Goal: Task Accomplishment & Management: Use online tool/utility

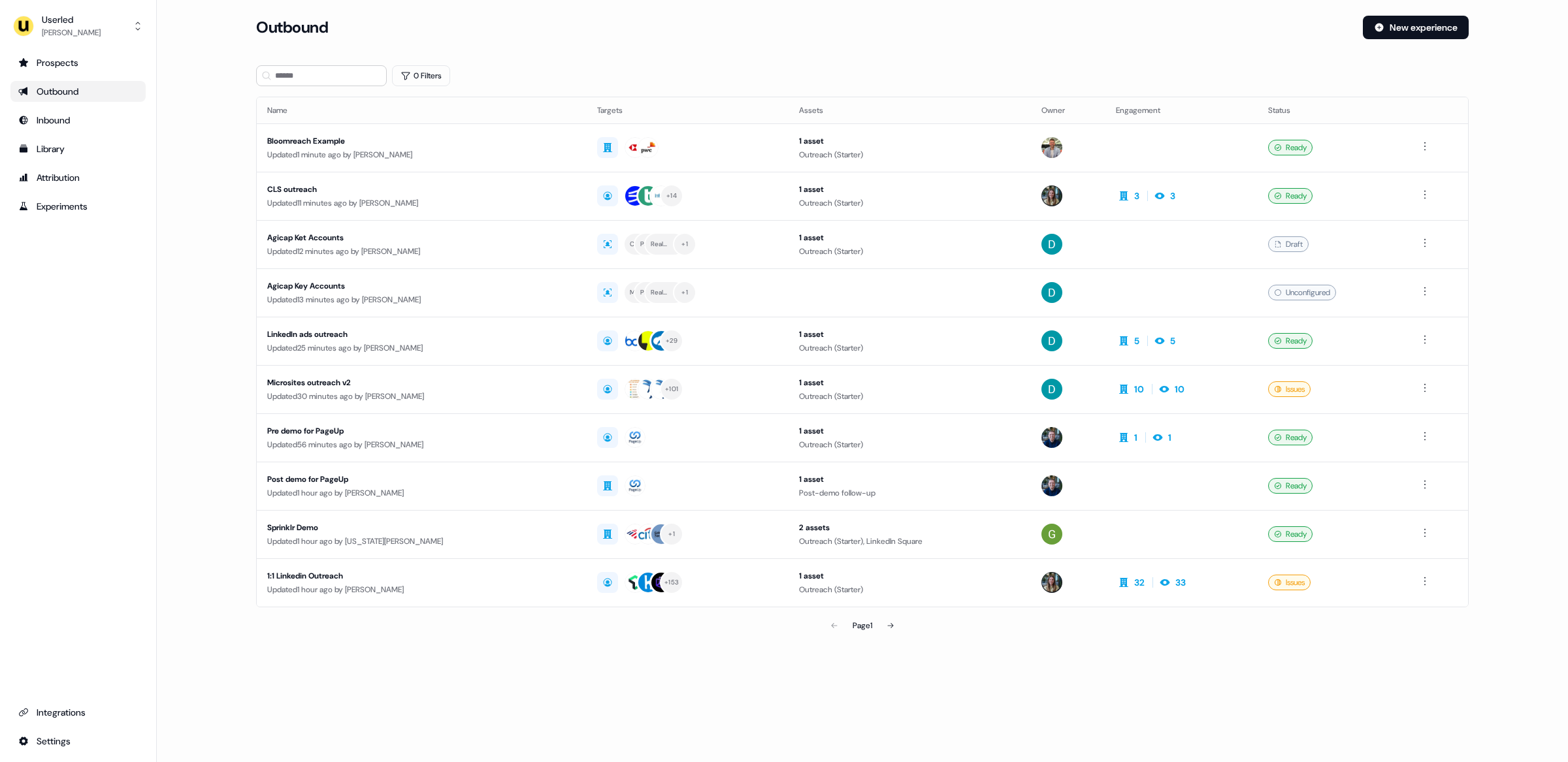
click at [578, 63] on section "Loading... Outbound New experience 0 Filters Name Targets Assets Owner Engageme…" at bounding box center [862, 345] width 1254 height 660
click at [71, 36] on div "Oliver Grogan" at bounding box center [71, 33] width 59 height 13
click at [77, 58] on div "Impersonate (Admin)" at bounding box center [78, 61] width 124 height 24
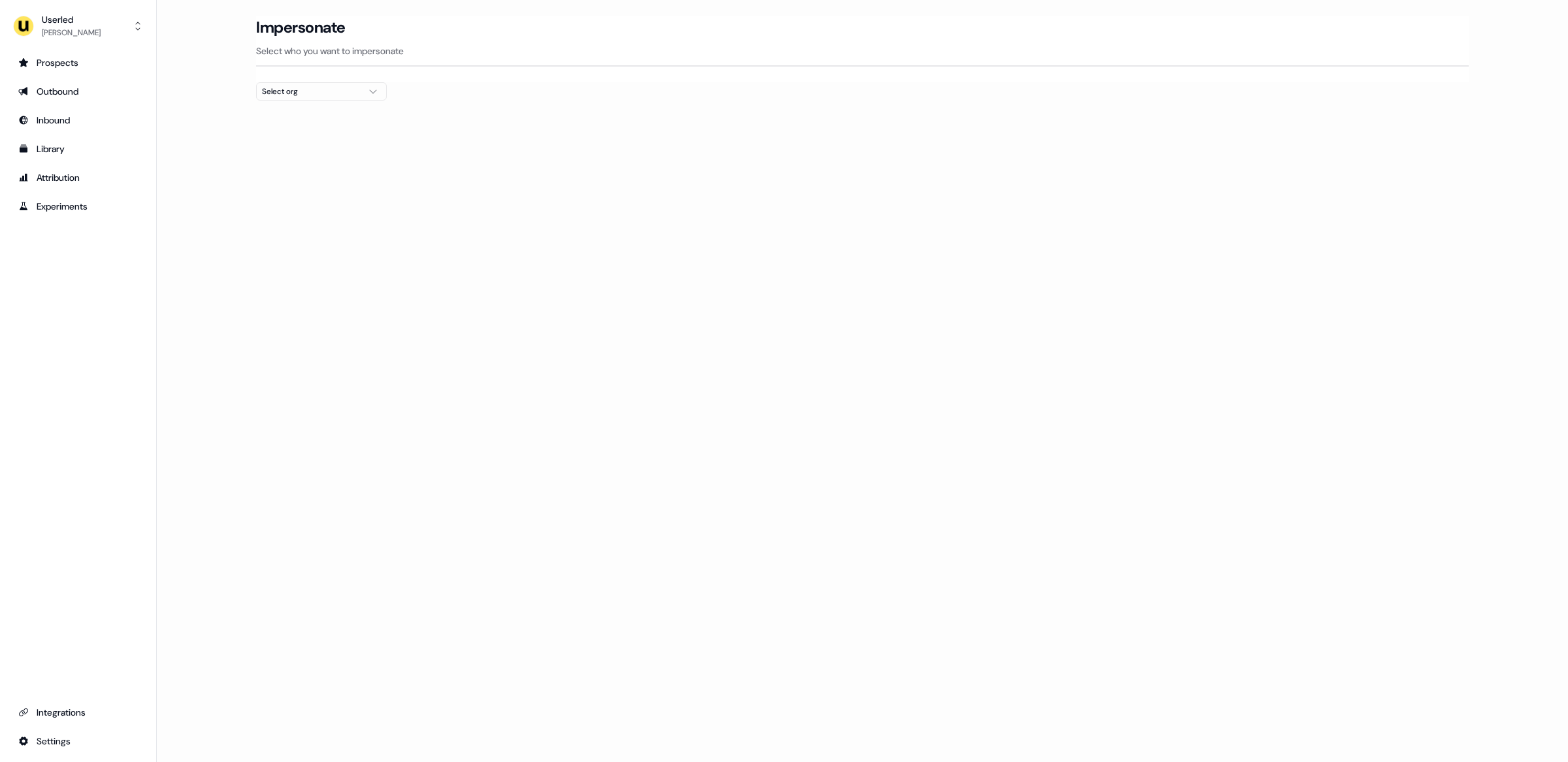
click at [291, 98] on div "Select org" at bounding box center [310, 91] width 98 height 13
type input "******"
click at [298, 138] on div "AffiniPay" at bounding box center [321, 139] width 129 height 21
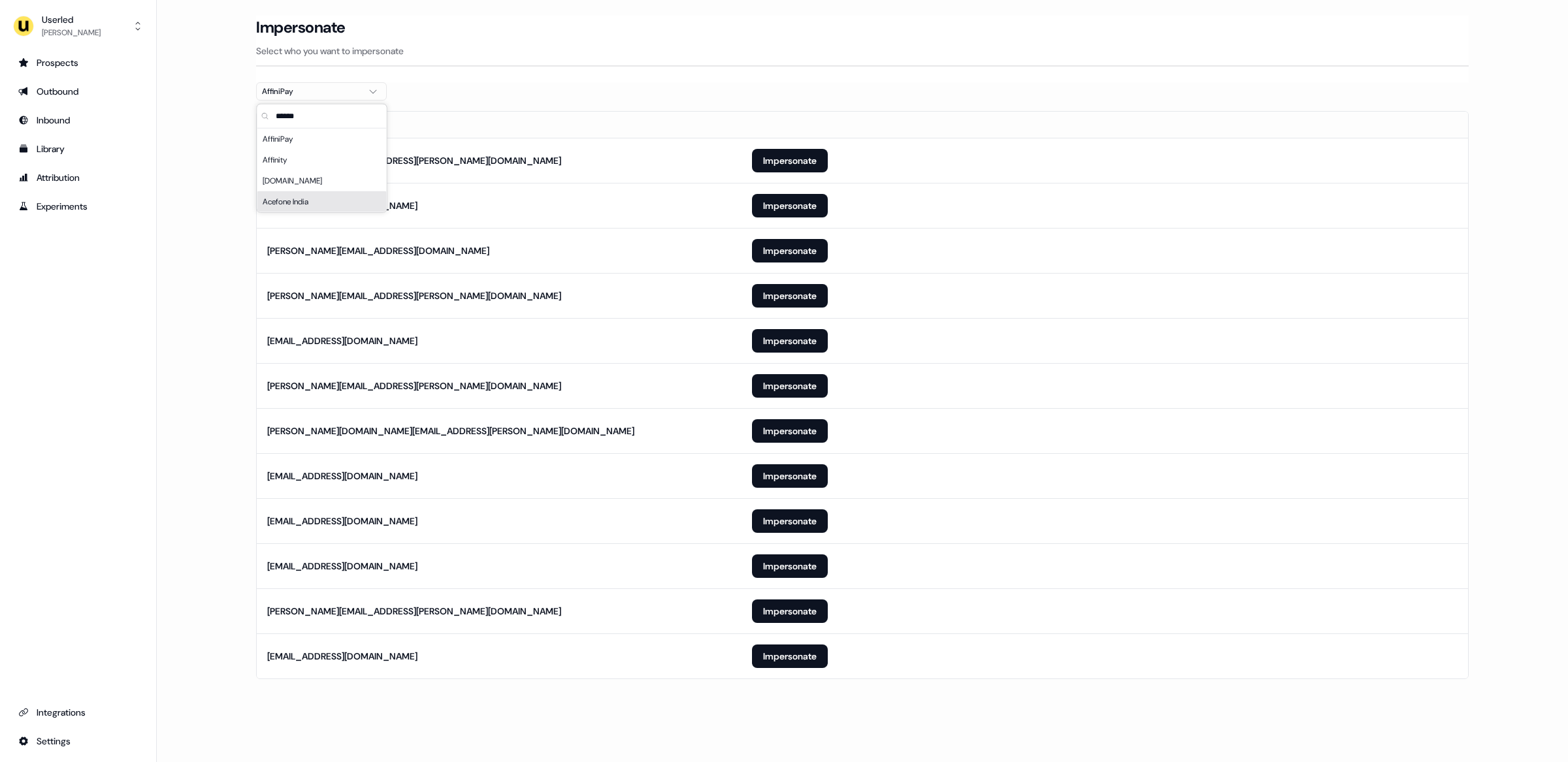
click at [514, 125] on th "Email" at bounding box center [499, 124] width 485 height 27
click at [800, 163] on button "Impersonate" at bounding box center [789, 161] width 76 height 24
